Goal: Transaction & Acquisition: Purchase product/service

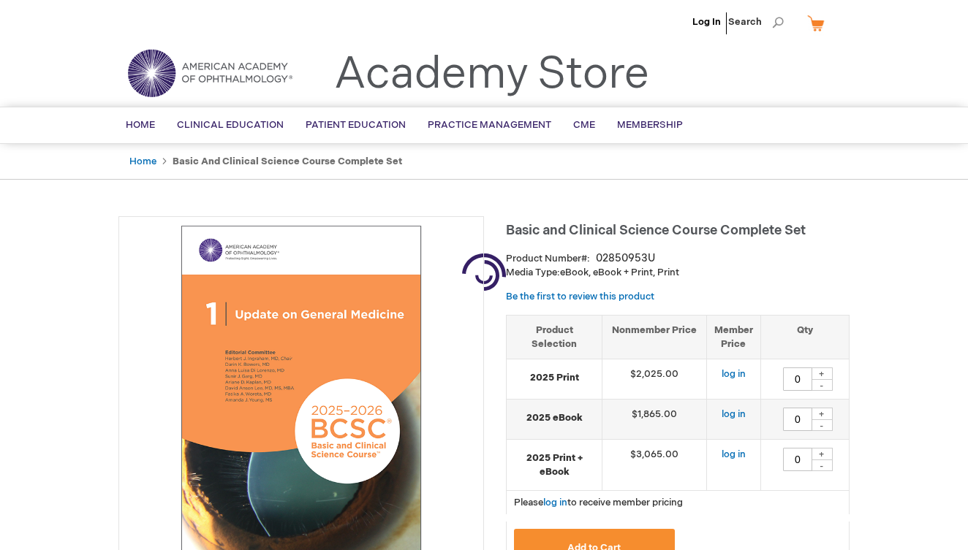
type input "0"
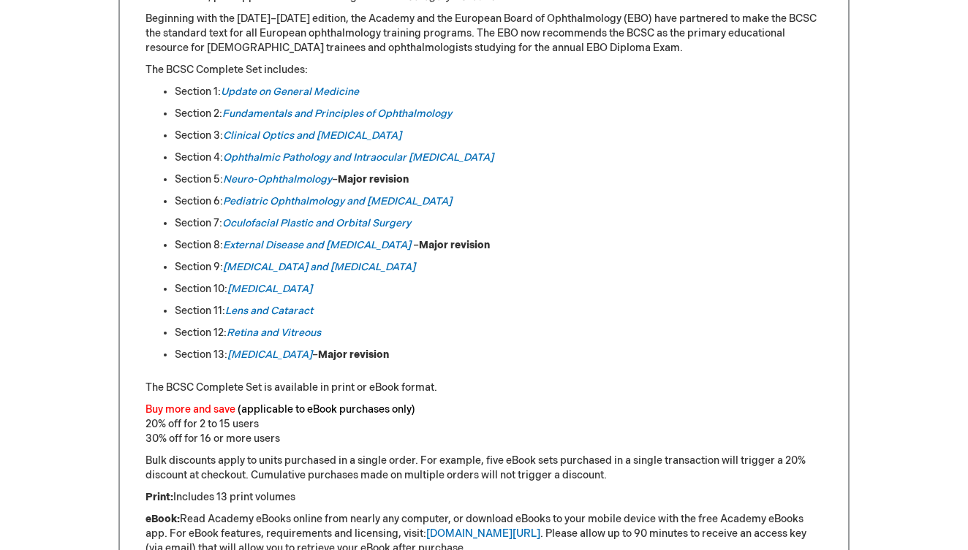
scroll to position [760, 0]
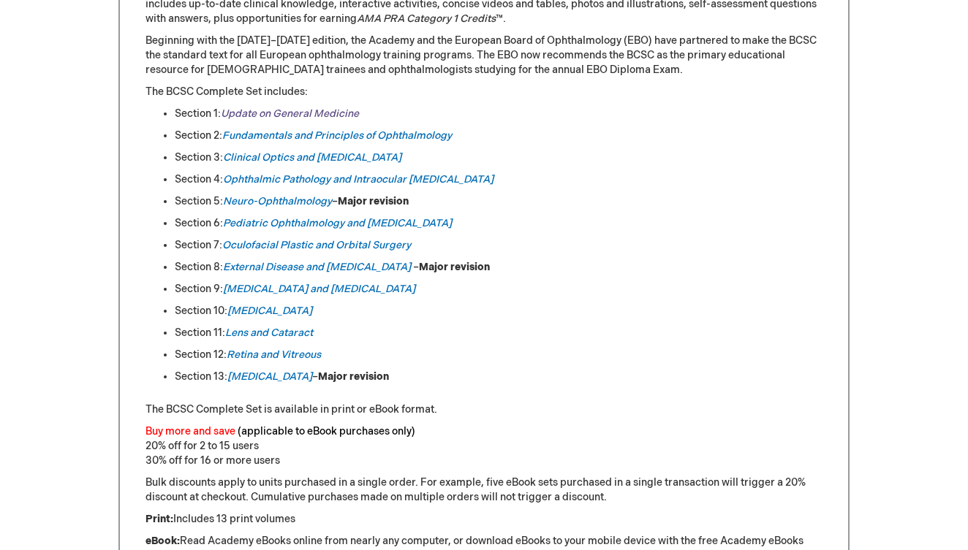
click at [316, 115] on link "Update on General Medicine" at bounding box center [290, 113] width 138 height 12
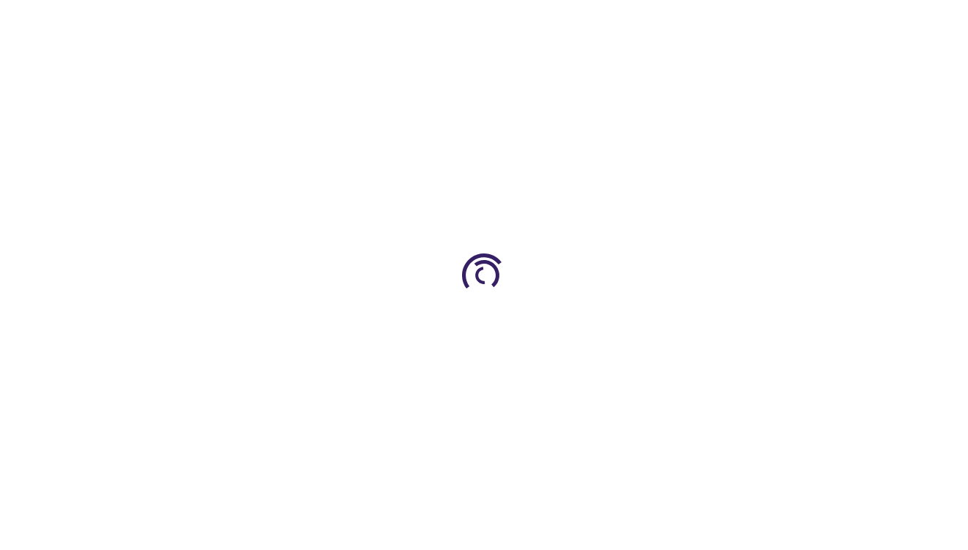
type input "0"
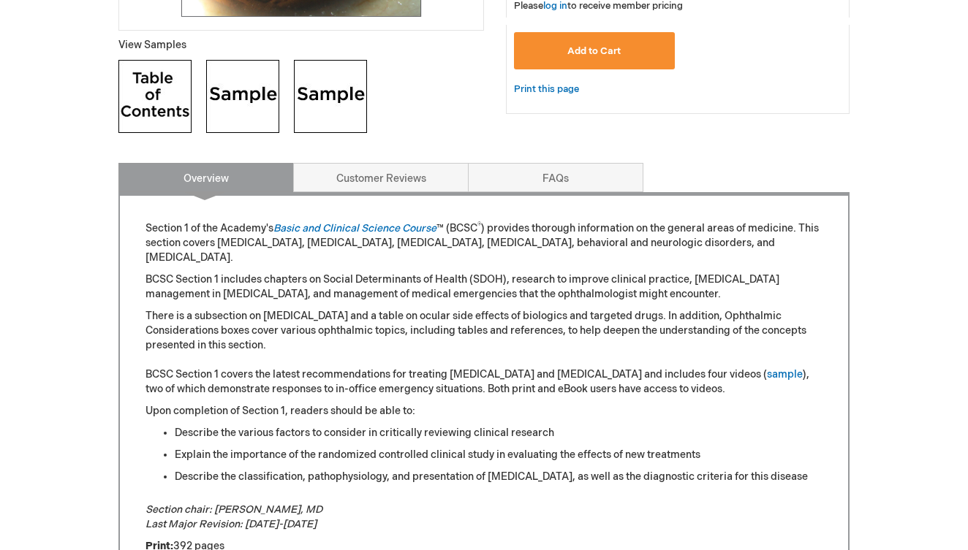
scroll to position [542, 0]
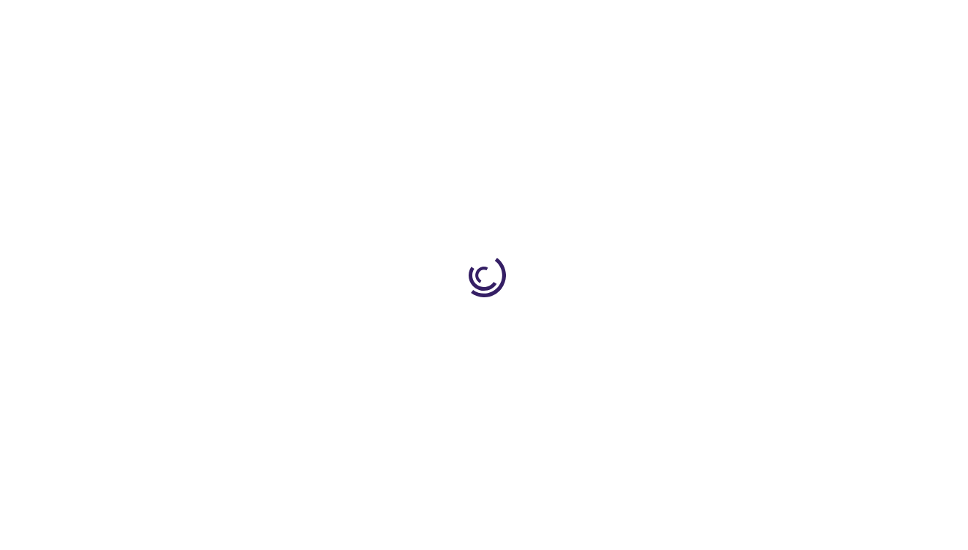
scroll to position [542, 0]
type input "0"
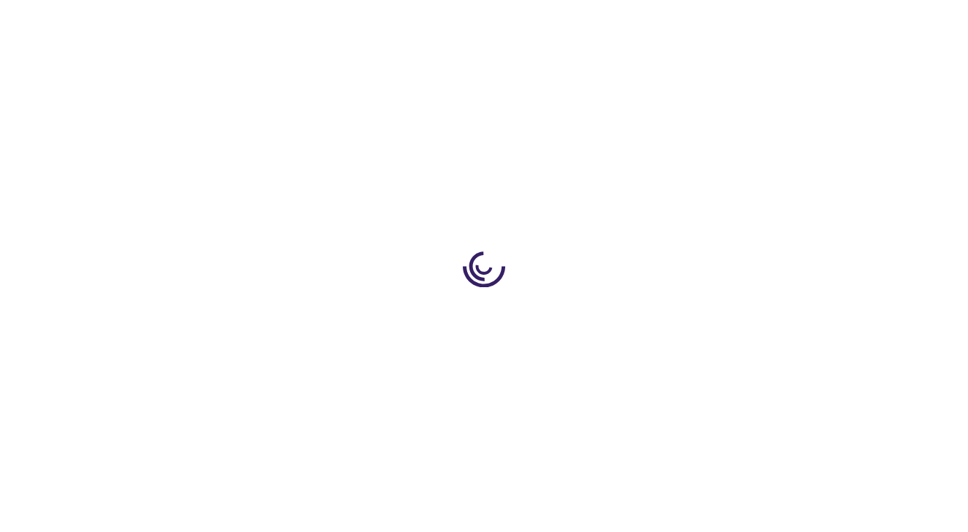
scroll to position [0, 0]
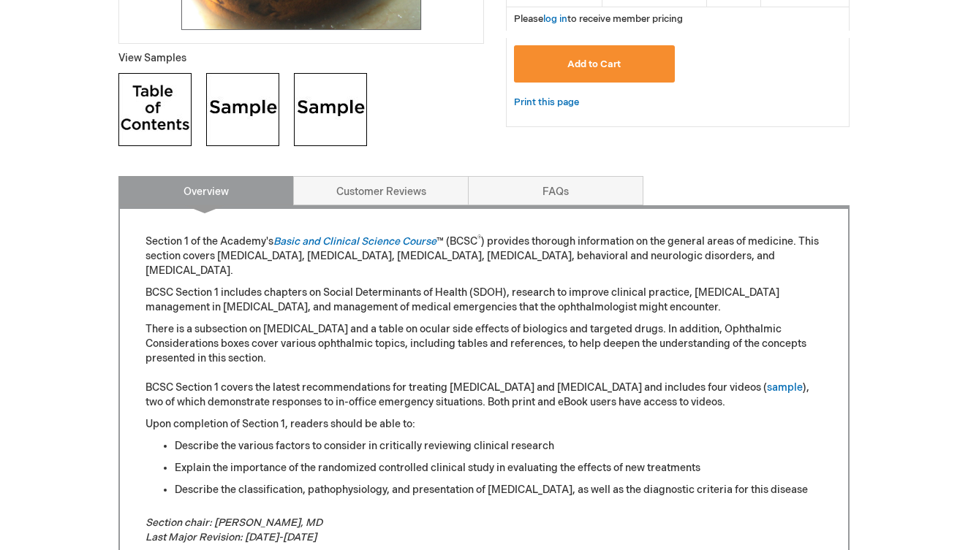
click at [244, 113] on img at bounding box center [242, 109] width 73 height 73
